Goal: Task Accomplishment & Management: Use online tool/utility

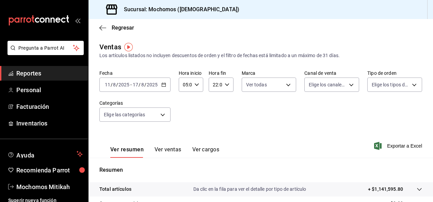
click at [166, 82] on div "[DATE] [DATE] - [DATE] [DATE]" at bounding box center [134, 85] width 71 height 14
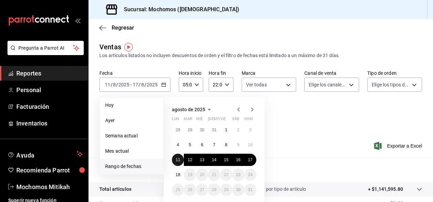
click at [179, 159] on abbr "11" at bounding box center [178, 160] width 4 height 5
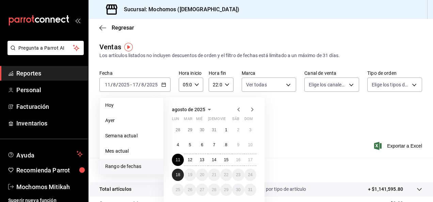
click at [175, 174] on button "18" at bounding box center [178, 175] width 12 height 12
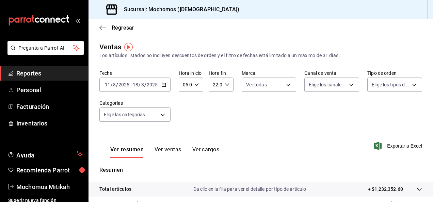
click at [227, 85] on icon "button" at bounding box center [227, 84] width 5 height 5
click at [214, 121] on span "22" at bounding box center [213, 123] width 1 height 5
click at [212, 111] on button "05" at bounding box center [214, 116] width 10 height 14
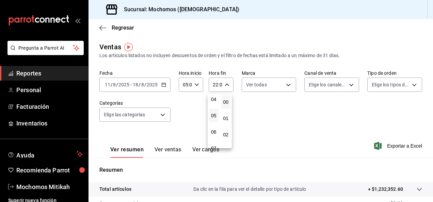
type input "05:00"
click at [212, 119] on button "05" at bounding box center [214, 116] width 10 height 14
click at [345, 86] on div at bounding box center [216, 101] width 433 height 202
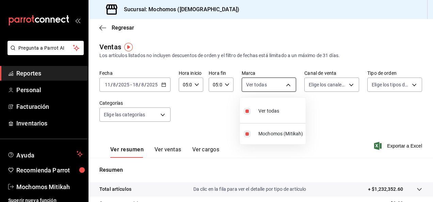
click at [287, 88] on body "Pregunta a Parrot AI Reportes Personal Facturación Inventarios Ayuda Recomienda…" at bounding box center [216, 101] width 433 height 202
click at [394, 145] on div at bounding box center [216, 101] width 433 height 202
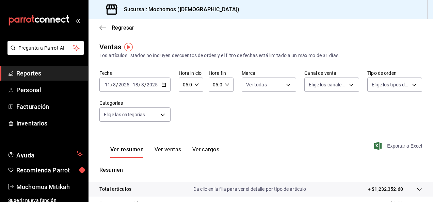
click at [398, 146] on span "Exportar a Excel" at bounding box center [398, 146] width 47 height 8
